Goal: Find specific fact: Find specific fact

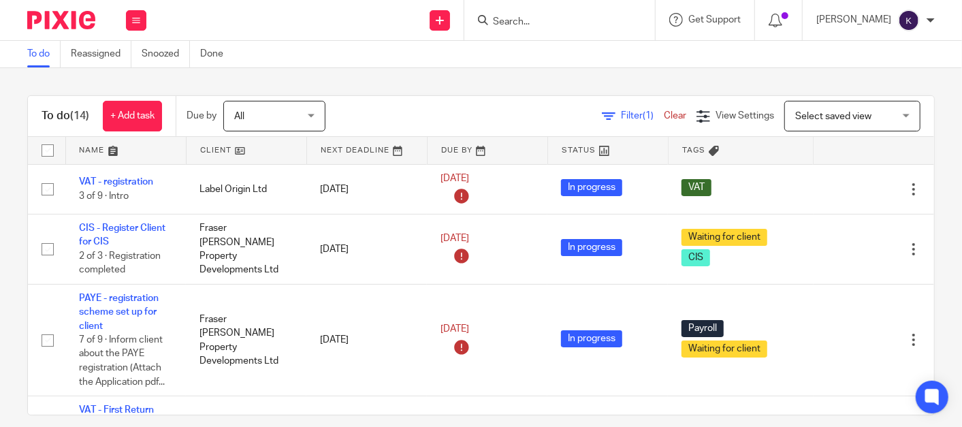
click at [609, 27] on input "Search" at bounding box center [553, 22] width 123 height 12
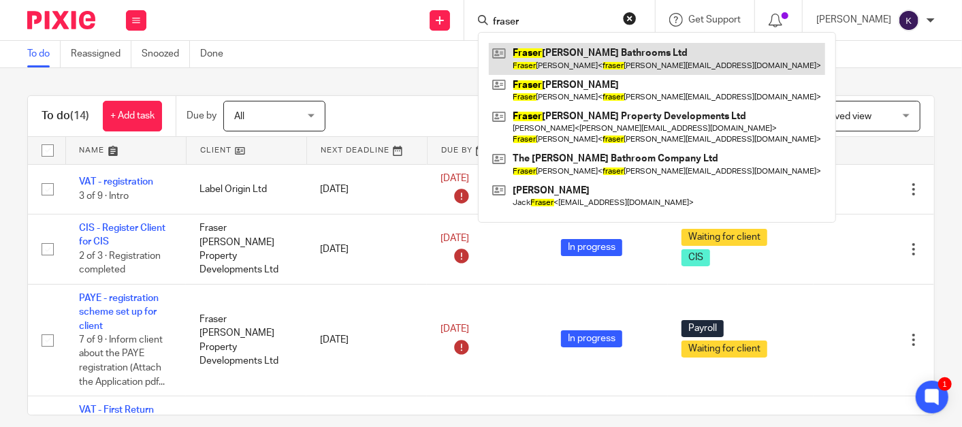
type input "fraser"
click at [615, 63] on link at bounding box center [657, 58] width 336 height 31
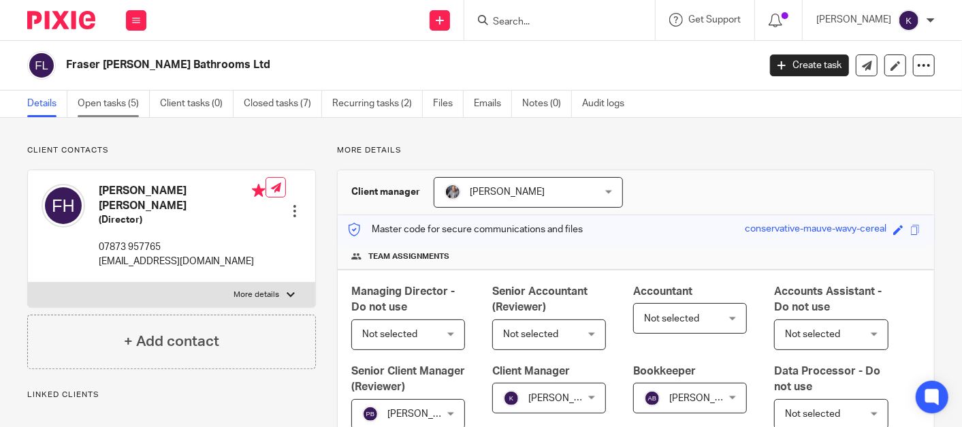
click at [99, 96] on link "Open tasks (5)" at bounding box center [114, 104] width 72 height 27
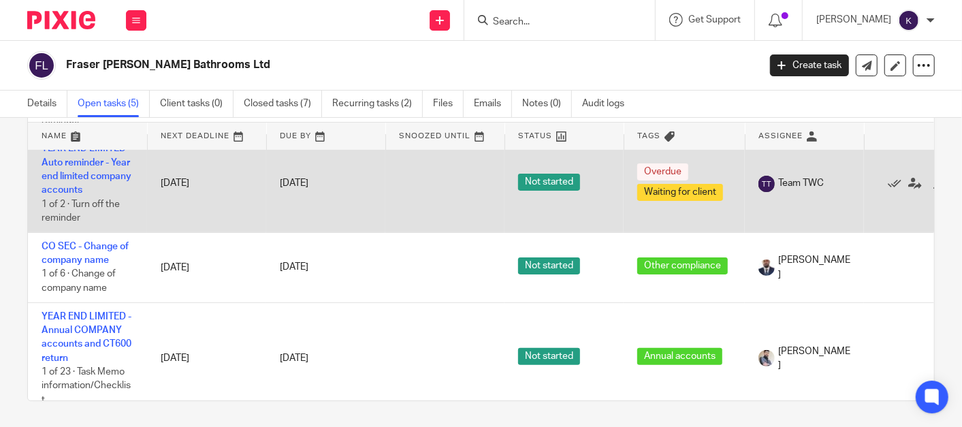
scroll to position [208, 0]
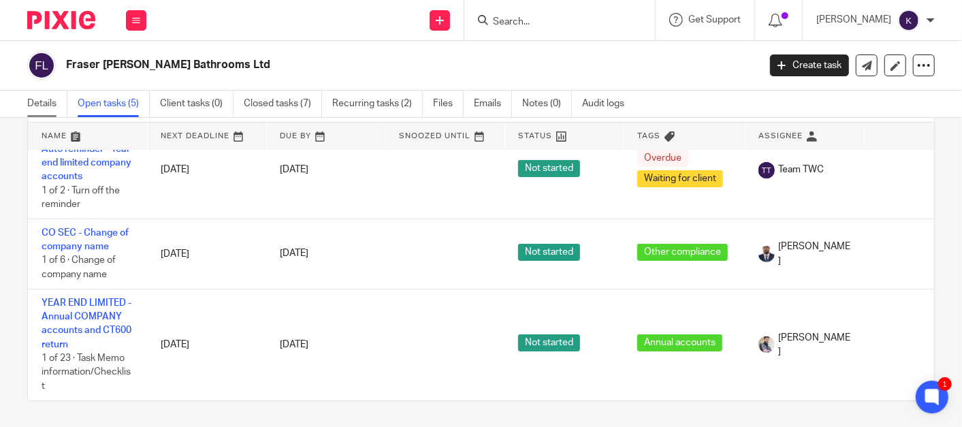
click at [44, 98] on link "Details" at bounding box center [47, 104] width 40 height 27
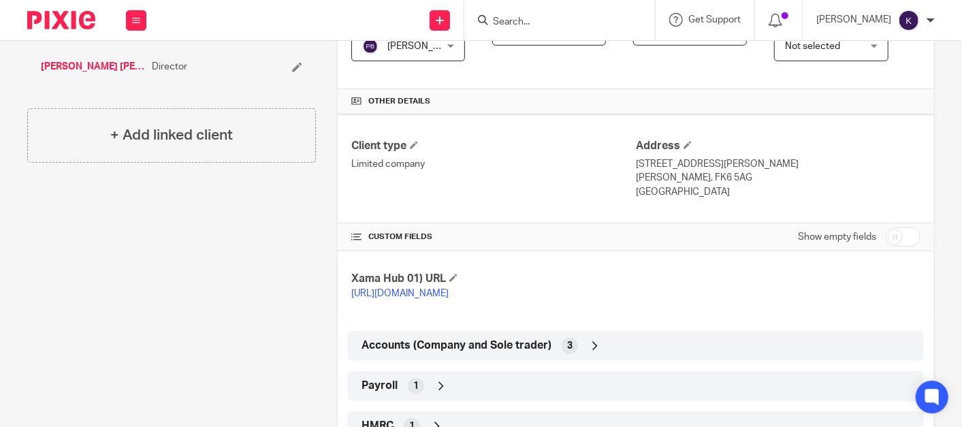
scroll to position [512, 0]
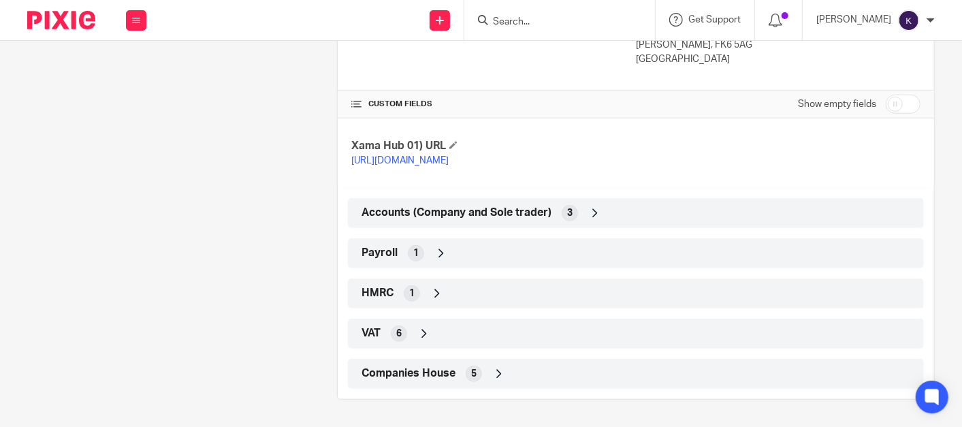
click at [414, 292] on div "1" at bounding box center [412, 293] width 16 height 16
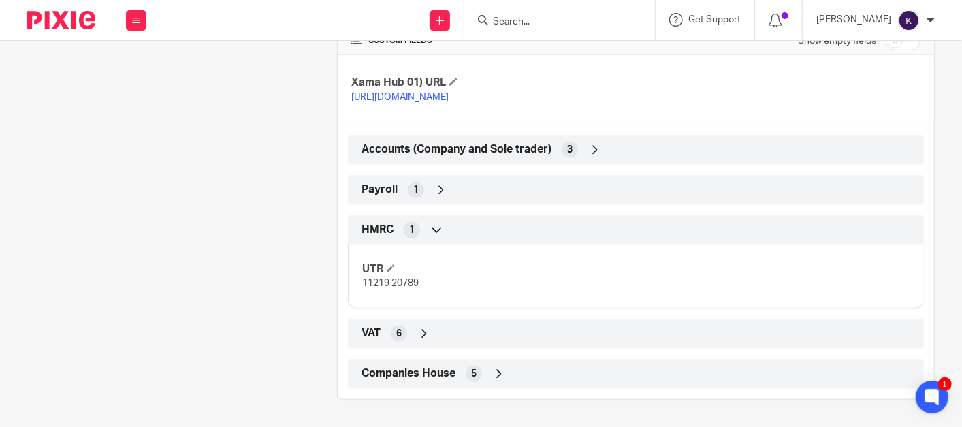
drag, startPoint x: 406, startPoint y: 327, endPoint x: 394, endPoint y: 315, distance: 17.4
click at [406, 327] on div "VAT 6" at bounding box center [636, 333] width 556 height 23
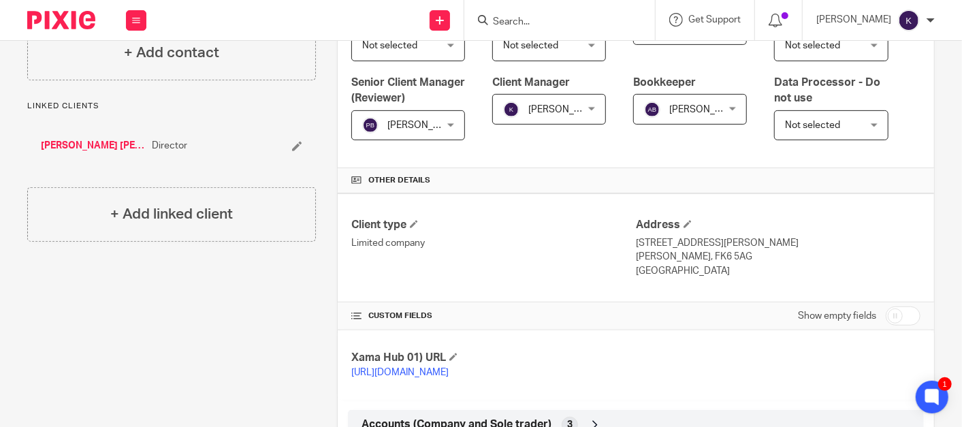
scroll to position [735, 0]
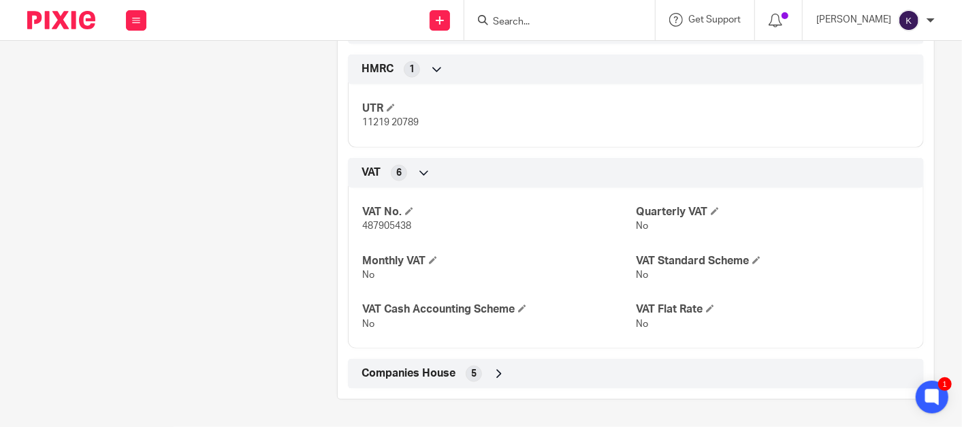
drag, startPoint x: 408, startPoint y: 225, endPoint x: 350, endPoint y: 225, distance: 57.9
click at [350, 225] on div "VAT No. 487905438 Quarterly VAT No Monthly VAT No VAT Standard Scheme No VAT Ca…" at bounding box center [636, 263] width 576 height 171
copy span "487905438"
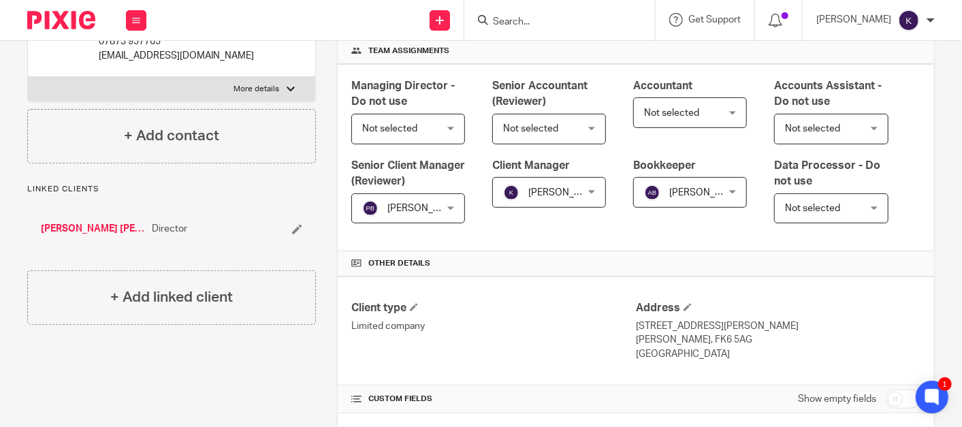
scroll to position [0, 0]
